Goal: Communication & Community: Participate in discussion

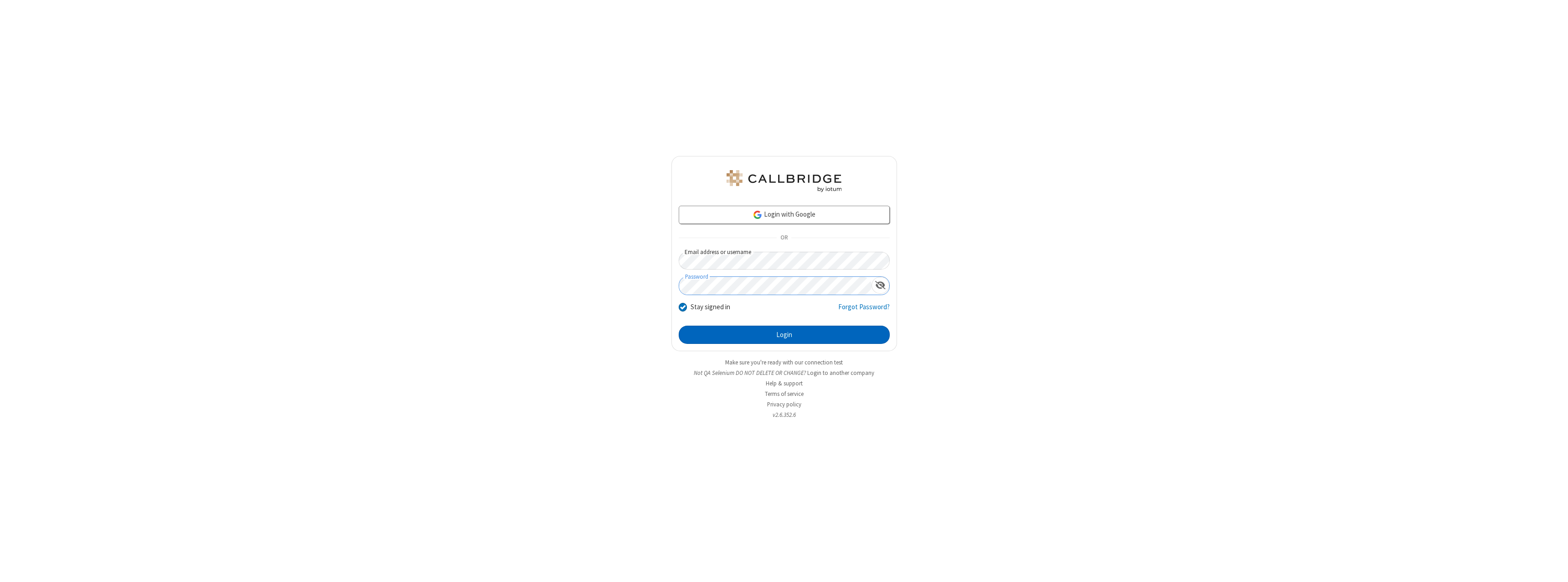
click at [784, 335] on button "Login" at bounding box center [784, 335] width 211 height 18
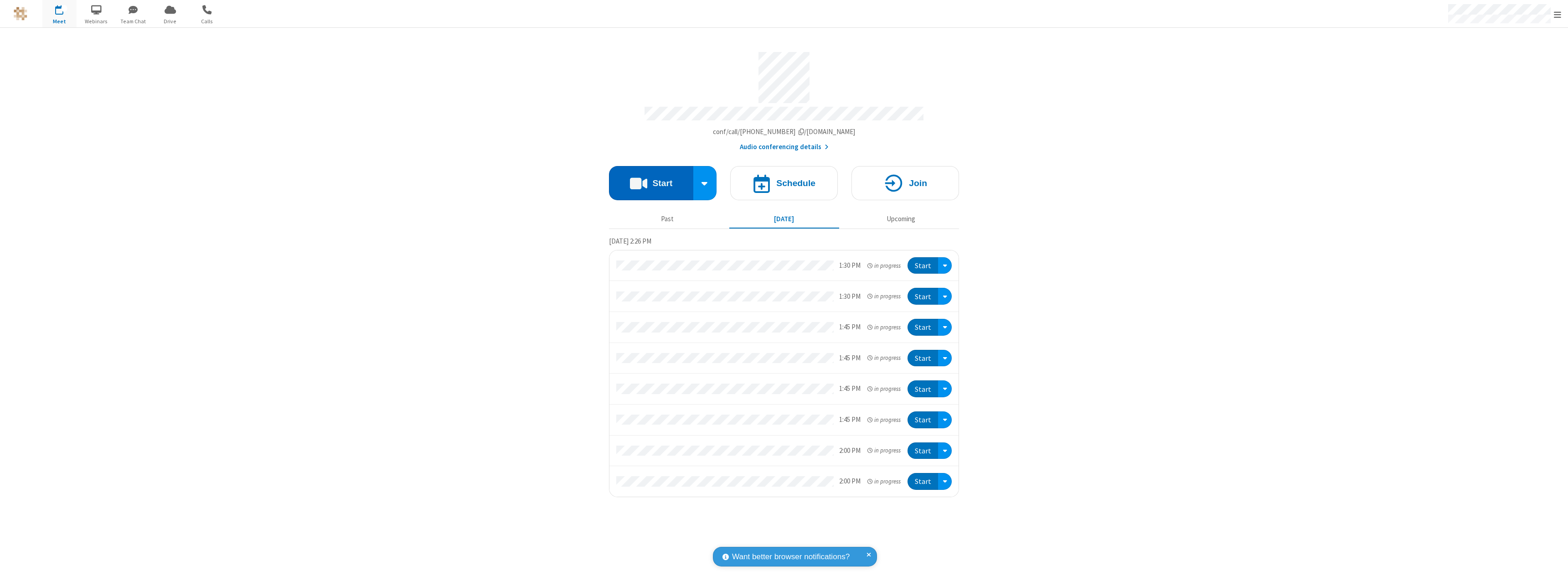
click at [651, 179] on button "Start" at bounding box center [651, 183] width 85 height 34
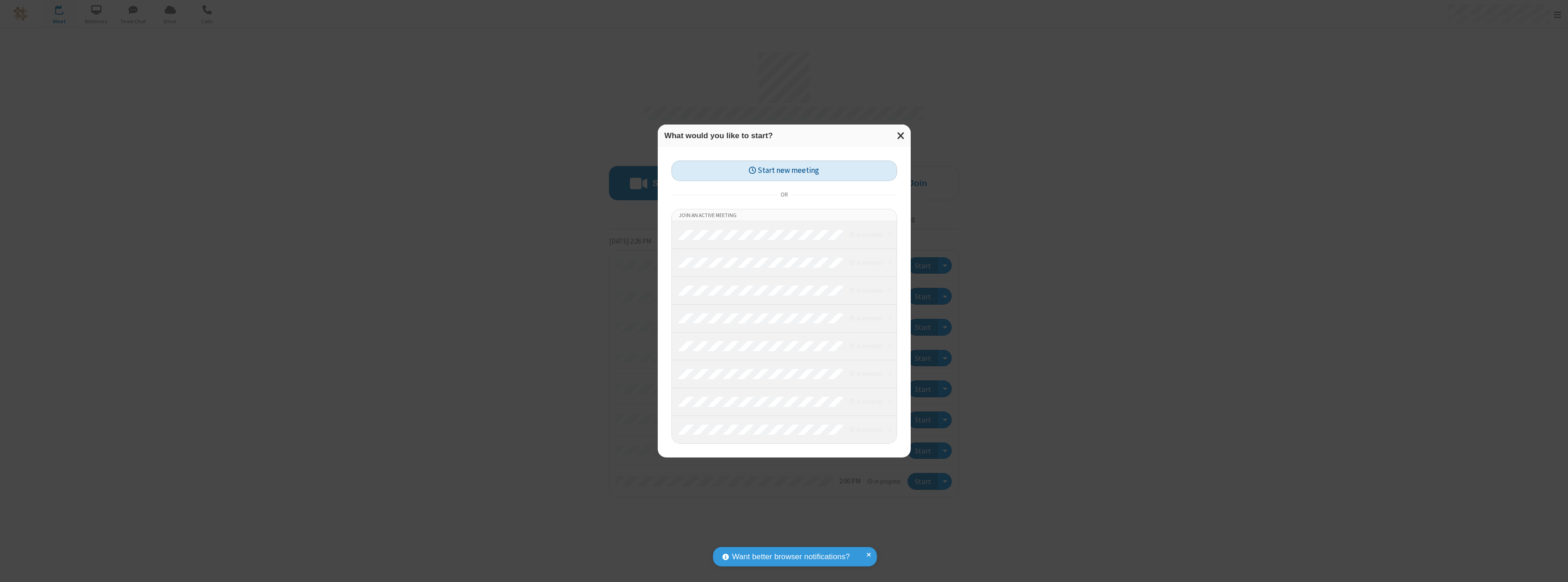
click at [784, 170] on button "Start new meeting" at bounding box center [784, 171] width 226 height 21
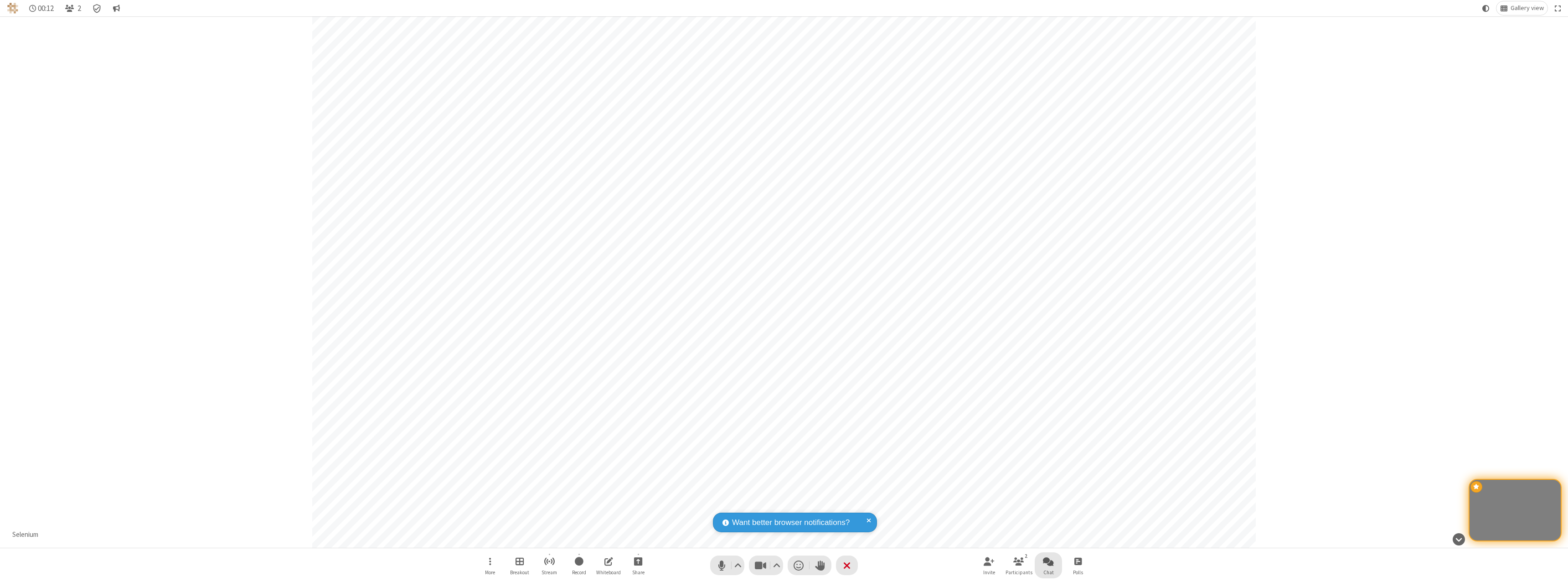
click at [1048, 561] on span "Open chat" at bounding box center [1048, 561] width 11 height 12
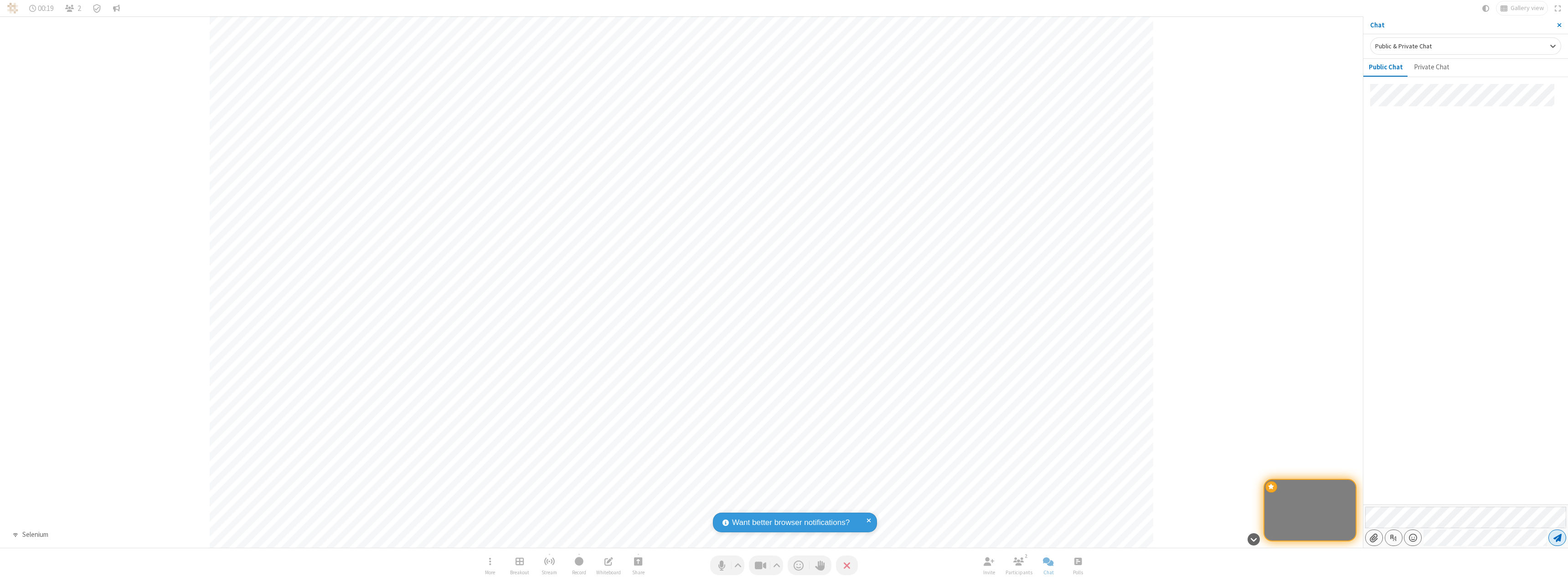
click at [1557, 538] on span "Send message" at bounding box center [1557, 537] width 8 height 9
click at [1559, 25] on span "Close sidebar" at bounding box center [1559, 25] width 4 height 7
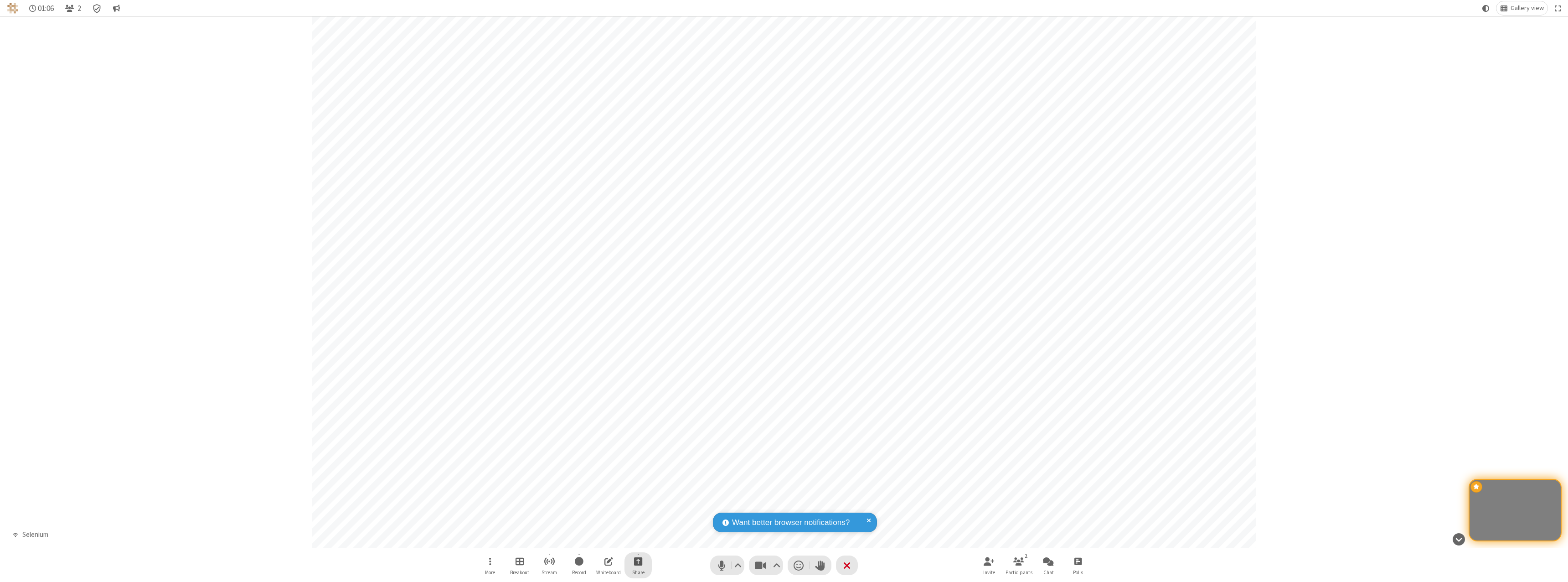
click at [638, 561] on span "Start sharing" at bounding box center [639, 561] width 9 height 12
click at [601, 539] on span "Share my screen" at bounding box center [601, 539] width 10 height 8
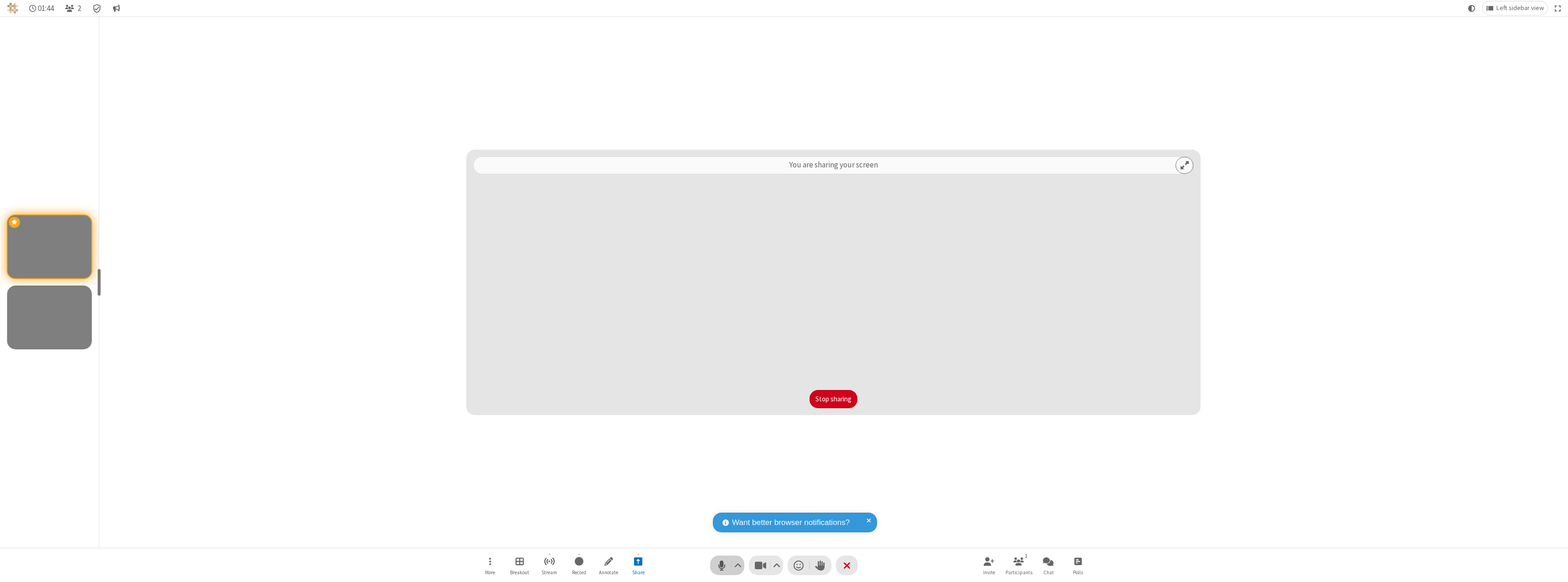
click at [727, 565] on span "Mute (⌘+Shift+A)" at bounding box center [721, 565] width 13 height 13
click at [727, 565] on span "Unmute (⌘+Shift+A)" at bounding box center [721, 565] width 13 height 13
click at [727, 565] on span "Mute (⌘+Shift+A)" at bounding box center [721, 565] width 13 height 13
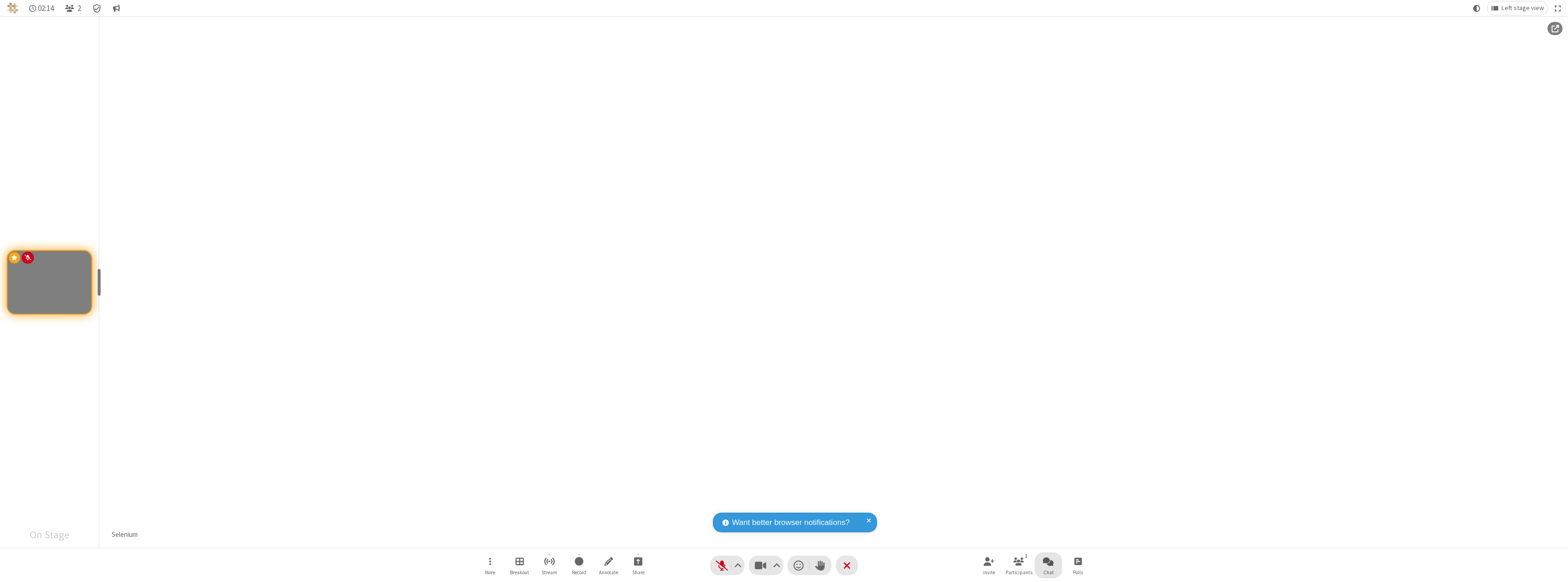
click at [1048, 561] on span "Open chat" at bounding box center [1048, 561] width 11 height 12
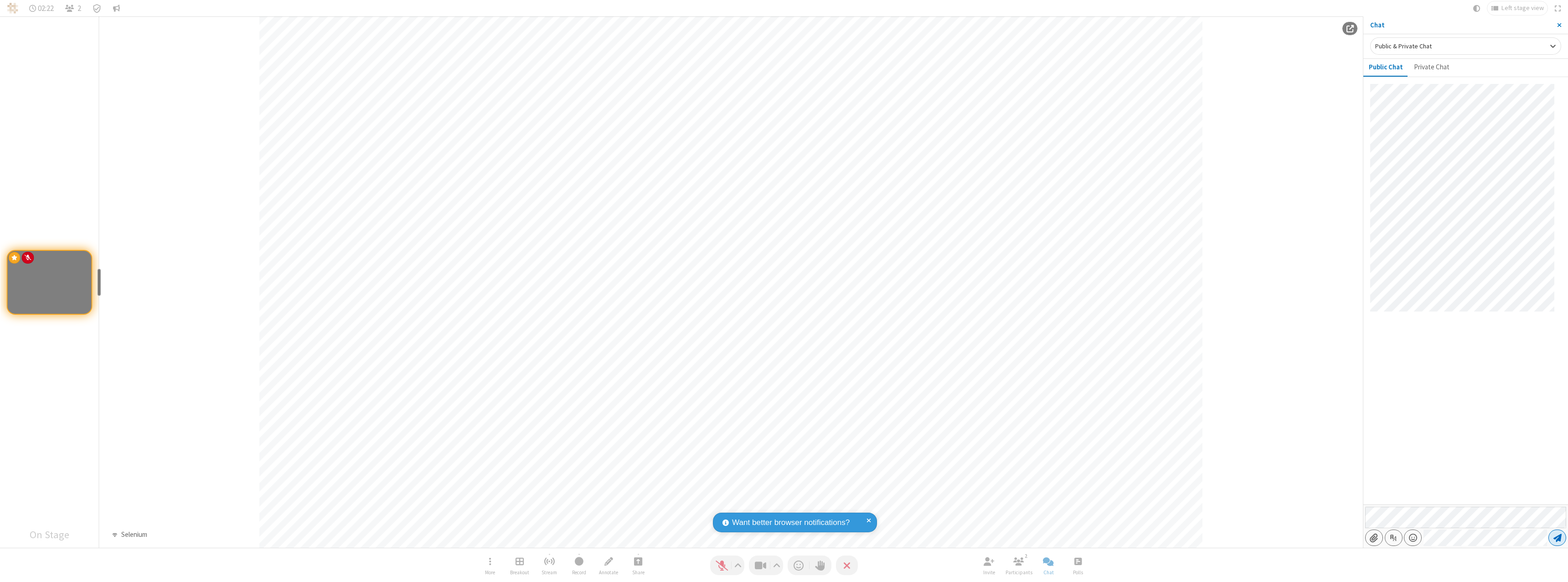
click at [1557, 538] on span "Send message" at bounding box center [1557, 537] width 8 height 9
click at [1559, 25] on span "Close sidebar" at bounding box center [1559, 25] width 4 height 7
